Goal: Transaction & Acquisition: Purchase product/service

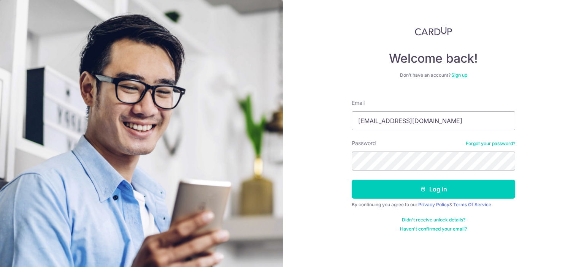
type input "darrenkoay8@hotmail.com"
click at [352, 180] on button "Log in" at bounding box center [434, 189] width 164 height 19
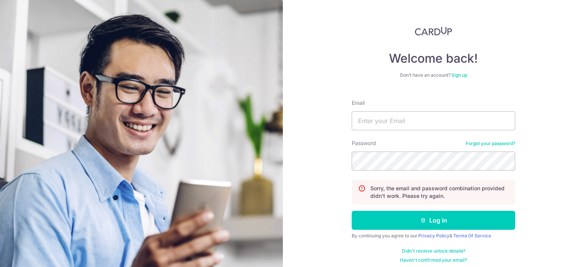
click at [475, 143] on link "Forgot your password?" at bounding box center [490, 144] width 49 height 6
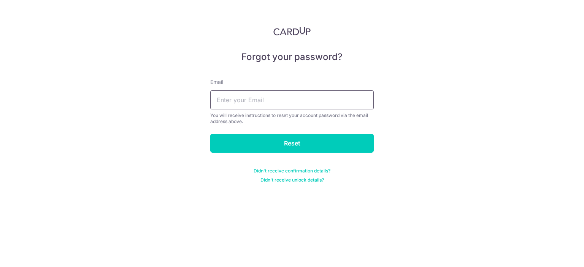
click at [316, 103] on input "text" at bounding box center [292, 100] width 164 height 19
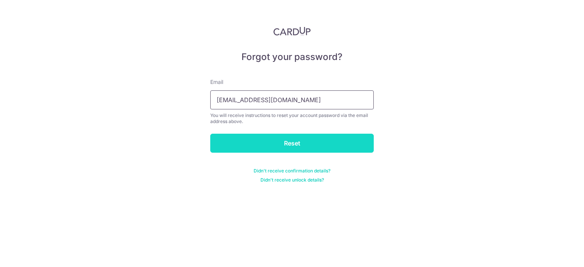
type input "[EMAIL_ADDRESS][DOMAIN_NAME]"
click at [304, 139] on input "Reset" at bounding box center [292, 143] width 164 height 19
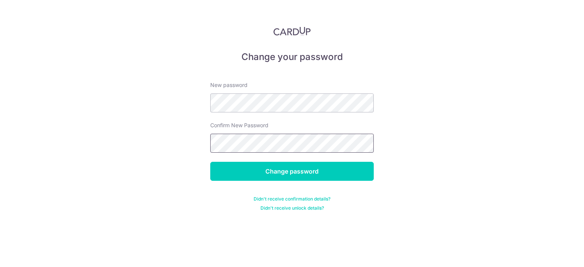
click at [210, 162] on input "Change password" at bounding box center [292, 171] width 164 height 19
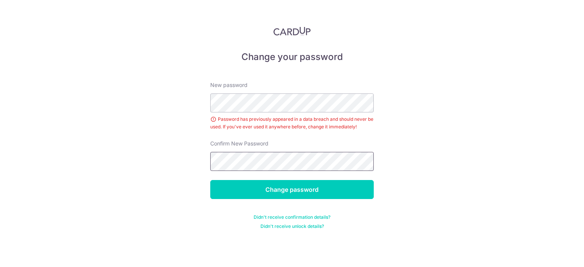
click at [210, 180] on input "Change password" at bounding box center [292, 189] width 164 height 19
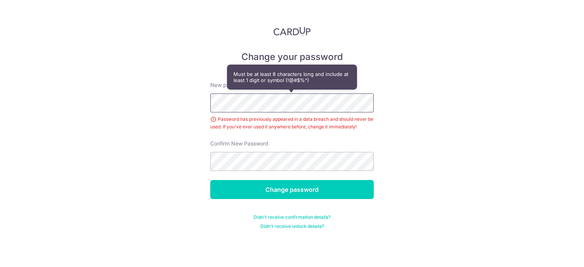
click at [183, 105] on div "Change your password New password Password has previously appeared in a data br…" at bounding box center [292, 133] width 584 height 267
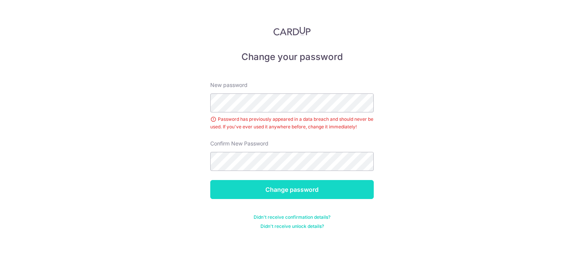
click at [289, 196] on input "Change password" at bounding box center [292, 189] width 164 height 19
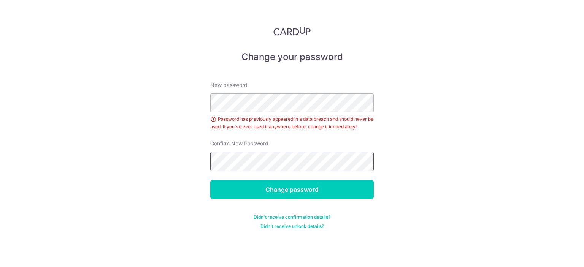
click at [210, 180] on input "Change password" at bounding box center [292, 189] width 164 height 19
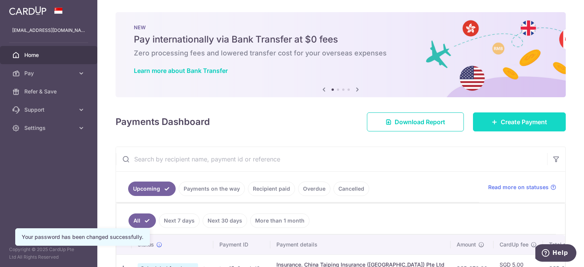
click at [508, 121] on span "Create Payment" at bounding box center [524, 122] width 46 height 9
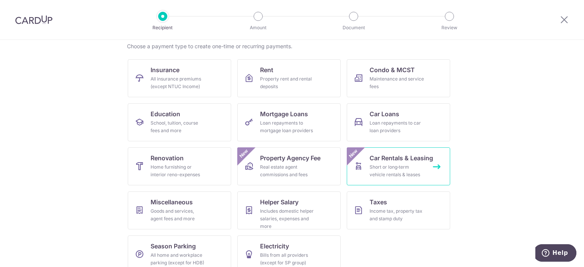
scroll to position [73, 0]
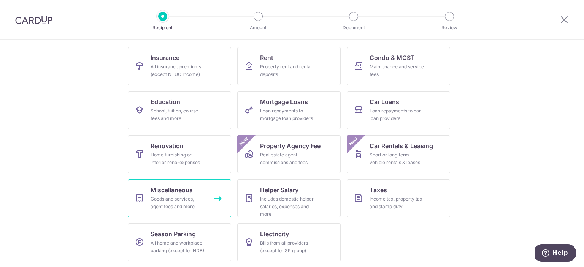
click at [174, 199] on div "Goods and services, agent fees and more" at bounding box center [178, 203] width 55 height 15
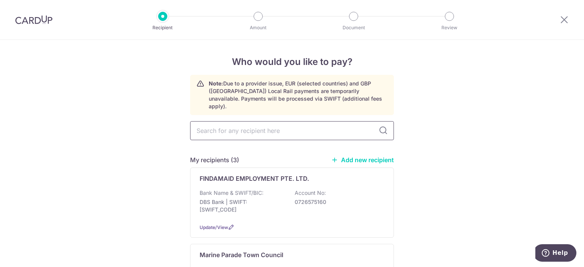
click at [303, 128] on input "text" at bounding box center [292, 130] width 204 height 19
click at [304, 121] on input "text" at bounding box center [292, 130] width 204 height 19
type input "berr"
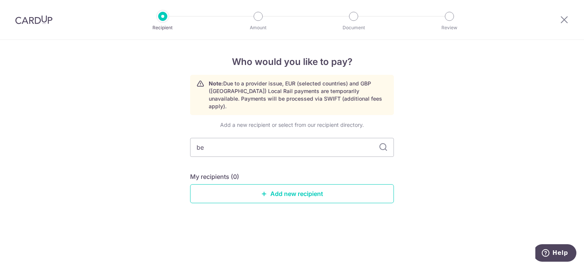
type input "b"
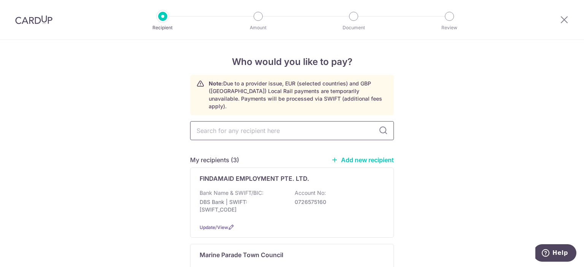
click at [333, 125] on input "text" at bounding box center [292, 130] width 204 height 19
type input "v"
type input "berries"
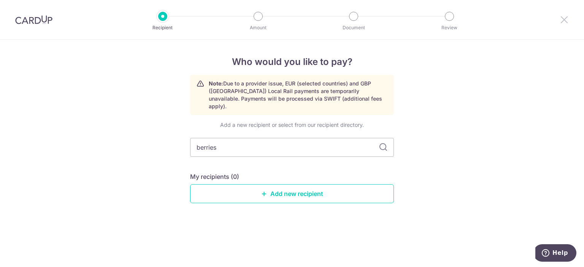
click at [568, 15] on icon at bounding box center [564, 20] width 9 height 10
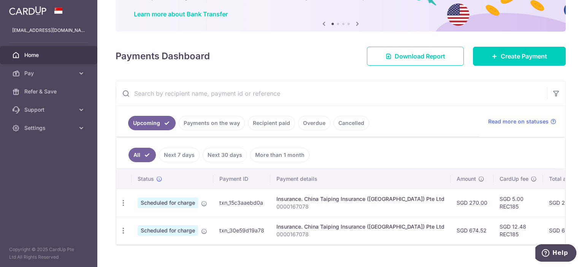
scroll to position [73, 0]
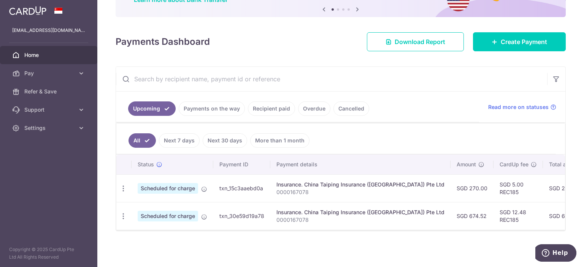
click at [43, 58] on span "Home" at bounding box center [49, 55] width 50 height 8
click at [213, 108] on link "Payments on the way" at bounding box center [212, 109] width 66 height 14
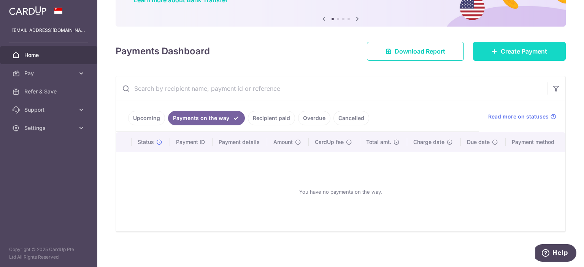
click at [522, 51] on span "Create Payment" at bounding box center [524, 51] width 46 height 9
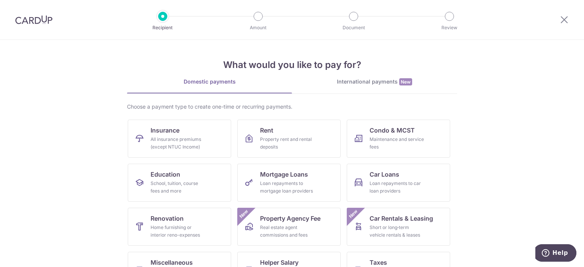
scroll to position [38, 0]
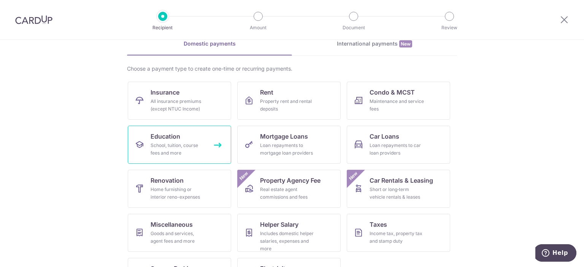
click at [174, 141] on link "Education School, tuition, course fees and more" at bounding box center [179, 145] width 103 height 38
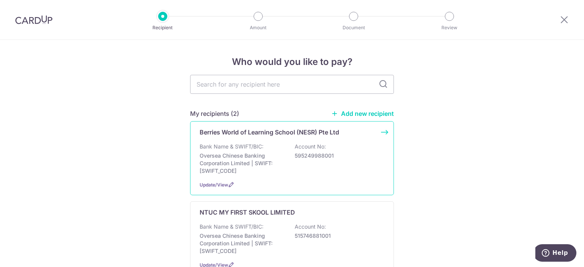
click at [263, 134] on p "Berries World of Learning School (NESR) Pte Ltd" at bounding box center [270, 132] width 140 height 9
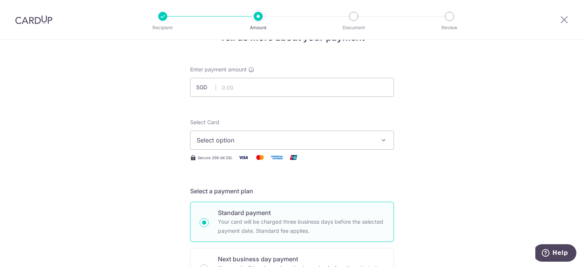
scroll to position [38, 0]
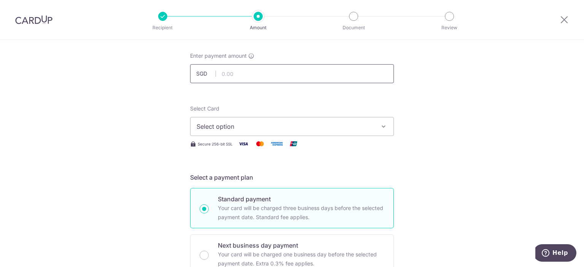
click at [286, 83] on input "text" at bounding box center [292, 73] width 204 height 19
click at [565, 21] on icon at bounding box center [564, 20] width 9 height 10
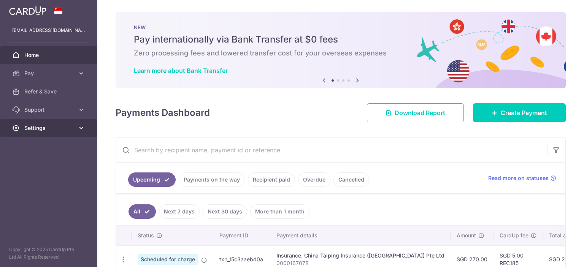
click at [41, 130] on span "Settings" at bounding box center [49, 128] width 50 height 8
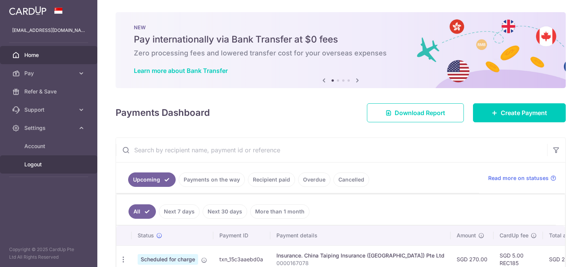
click at [41, 166] on span "Logout" at bounding box center [49, 165] width 50 height 8
